Goal: Information Seeking & Learning: Learn about a topic

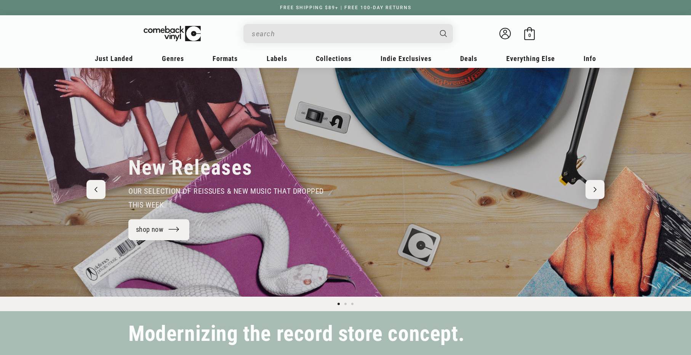
click at [343, 31] on input "When autocomplete results are available use up and down arrows to review and en…" at bounding box center [342, 34] width 181 height 16
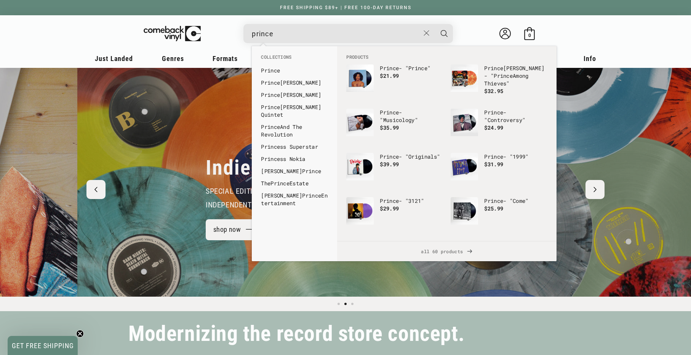
scroll to position [0, 691]
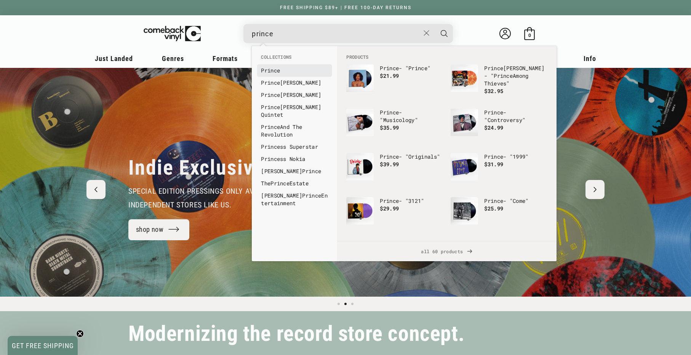
type input "prince"
click at [277, 70] on b "Prince" at bounding box center [270, 70] width 19 height 7
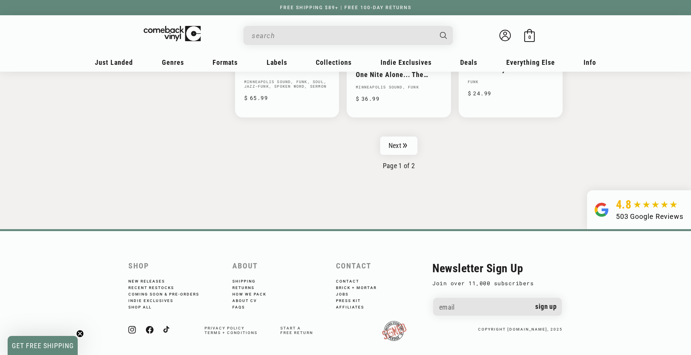
scroll to position [1303, 0]
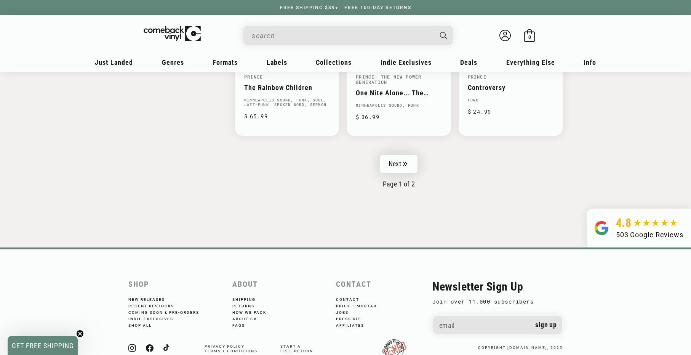
click at [399, 163] on link "Next" at bounding box center [398, 164] width 37 height 18
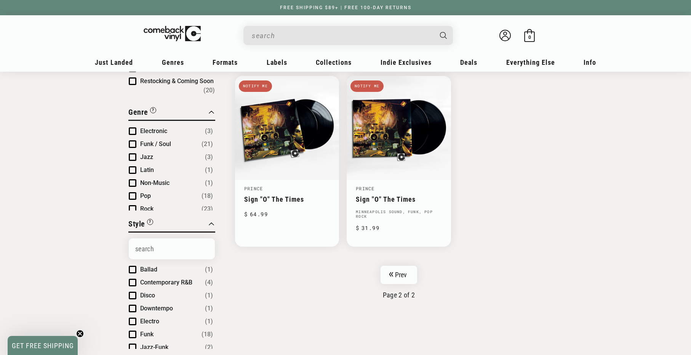
scroll to position [172, 0]
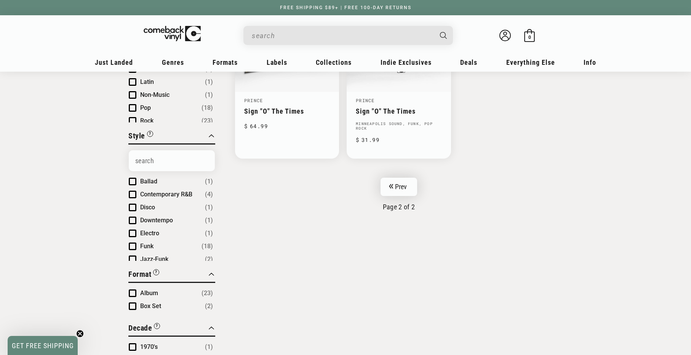
click at [408, 185] on link "Prev" at bounding box center [398, 186] width 37 height 18
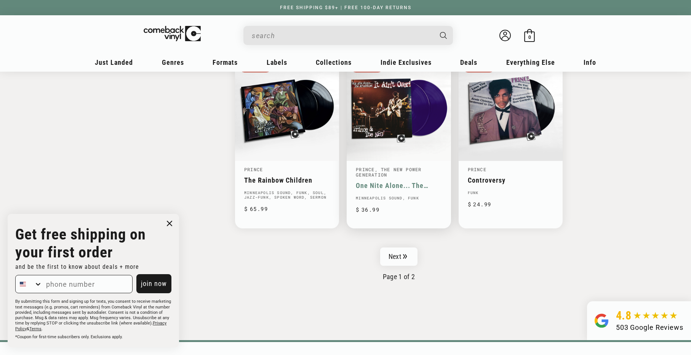
scroll to position [1245, 0]
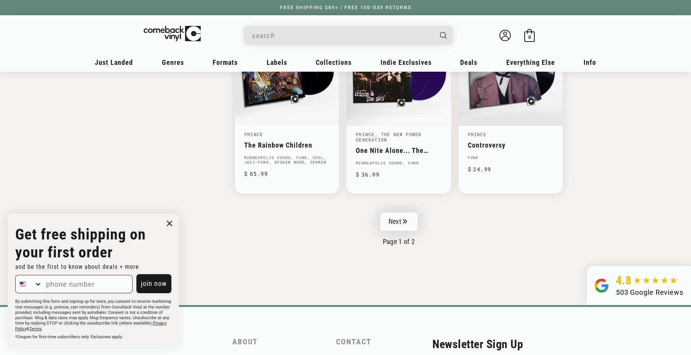
click at [402, 222] on link "Next" at bounding box center [398, 221] width 37 height 18
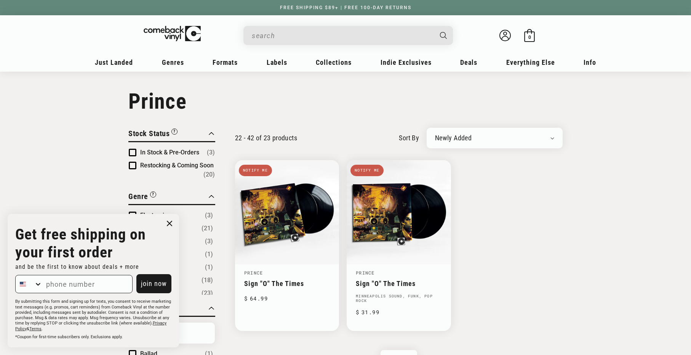
click at [320, 39] on input "When autocomplete results are available use up and down arrows to review and en…" at bounding box center [342, 36] width 181 height 16
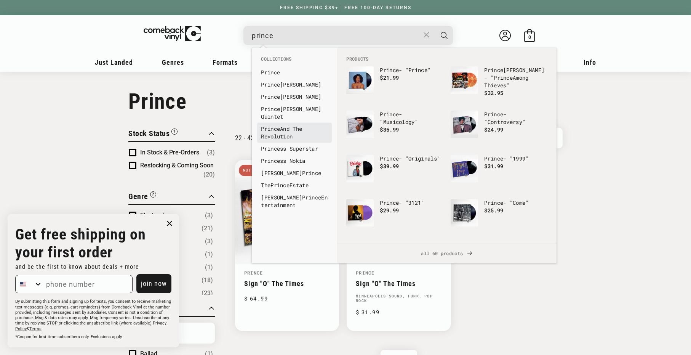
type input "prince"
click at [294, 125] on link "Prince And The Revolution" at bounding box center [294, 132] width 67 height 15
